Goal: Task Accomplishment & Management: Use online tool/utility

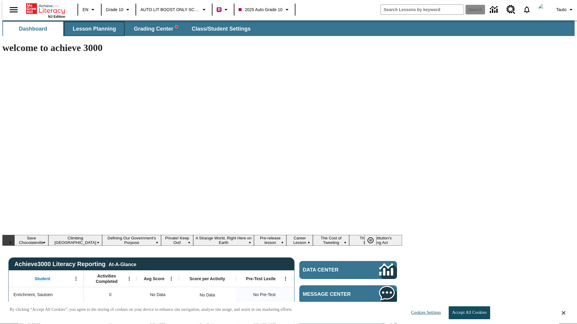
click at [92, 29] on span "Lesson Planning" at bounding box center [94, 29] width 43 height 7
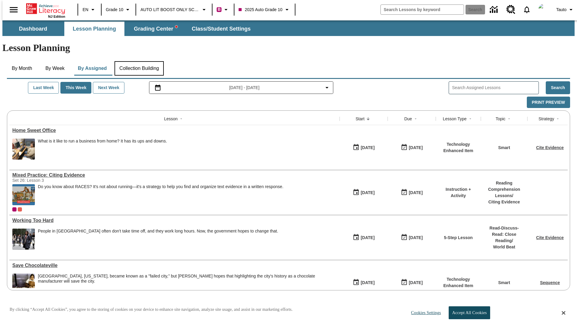
click at [139, 61] on button "Collection Building" at bounding box center [138, 68] width 49 height 14
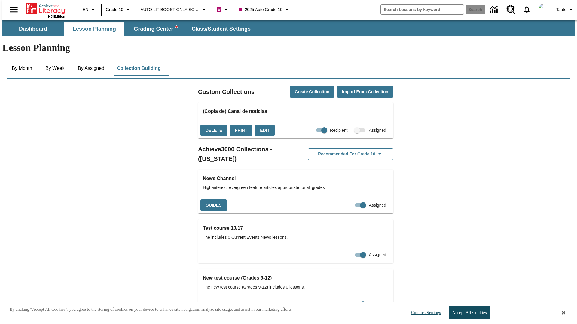
checkbox input "true"
